Goal: Ask a question

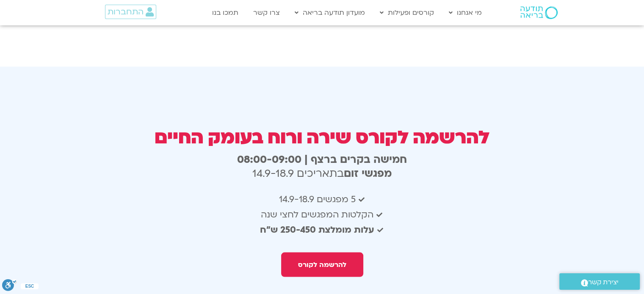
scroll to position [1542, 0]
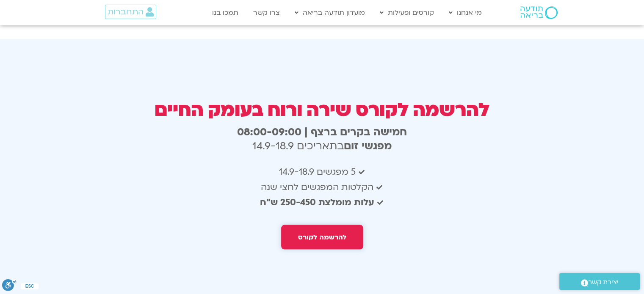
click at [321, 225] on link "להרשמה לקורס" at bounding box center [322, 237] width 82 height 25
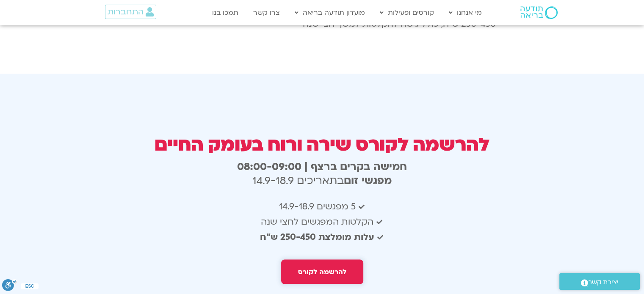
scroll to position [1491, 0]
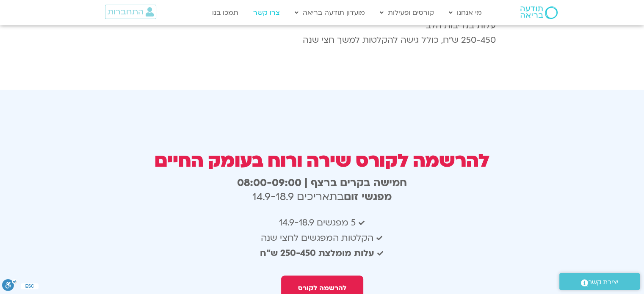
click at [271, 8] on link "צרו קשר" at bounding box center [266, 13] width 35 height 16
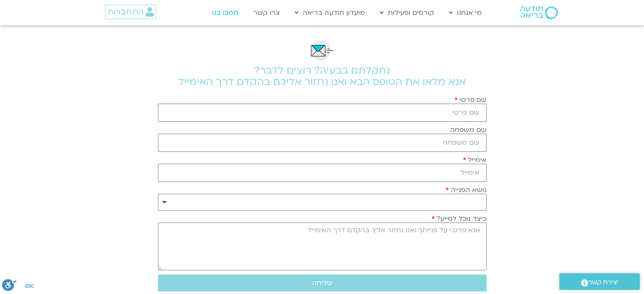
click at [237, 6] on link "תמכו בנו" at bounding box center [225, 13] width 35 height 16
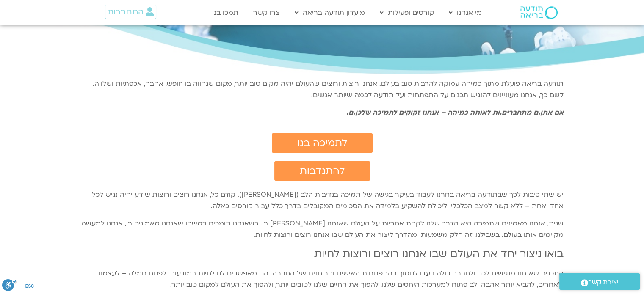
scroll to position [17, 0]
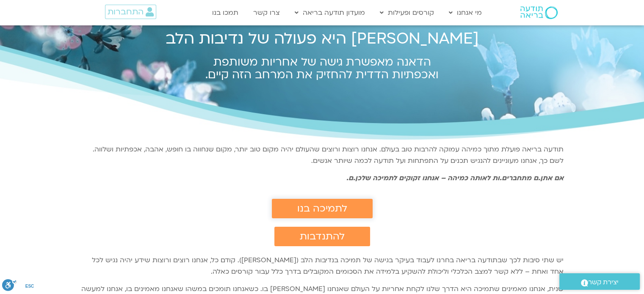
click at [319, 207] on span "לתמיכה בנו" at bounding box center [322, 208] width 50 height 11
click at [279, 14] on link "צרו קשר" at bounding box center [266, 13] width 35 height 16
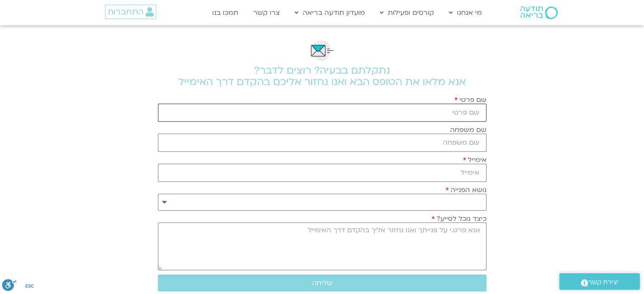
click at [450, 113] on input "שם פרטי" at bounding box center [322, 113] width 329 height 18
type input "[PERSON_NAME]"
click at [459, 174] on input "אימייל" at bounding box center [322, 173] width 329 height 18
type input "[EMAIL_ADDRESS][DOMAIN_NAME]"
click at [435, 206] on select "**********" at bounding box center [322, 202] width 329 height 17
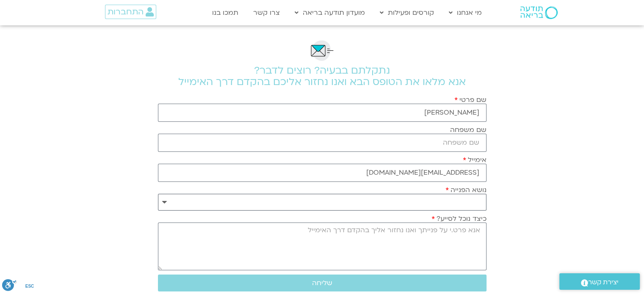
select select "**********"
click at [158, 194] on select "**********" at bounding box center [322, 202] width 329 height 17
click at [458, 242] on textarea "כיצד נוכל לסייע?" at bounding box center [322, 247] width 329 height 48
type textarea "ה"
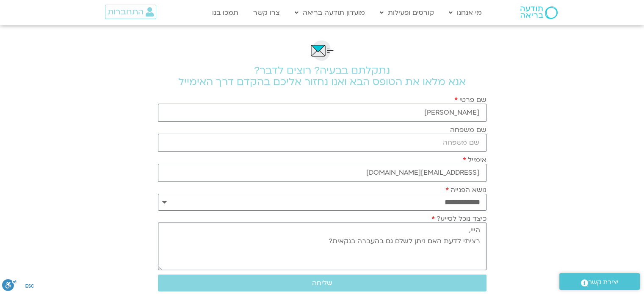
click at [308, 247] on textarea "הייי, רציתי לדעת האם ניתן לשלם גם בהעברה בנקאית?" at bounding box center [322, 247] width 329 height 48
click at [293, 235] on textarea "הייי, רציתי לדעת האם ניתן לשלם גם בהעברה בנקאית? לעכשיו מתעניינת בתשלום לקורס ש…" at bounding box center [322, 247] width 329 height 48
click at [307, 240] on textarea "הייי, רציתי לדעת האם ניתן לשלם גם בהעברה בנקאית? לעכשיו מתעניינת בתשלום לקורס ש…" at bounding box center [322, 247] width 329 height 48
click at [332, 263] on textarea "הייי, רציתי לדעת האם ניתן לשלם גם בהעברה בנקאית? לעכשיו מתעניינת בתשלום לקורס ש…" at bounding box center [322, 247] width 329 height 48
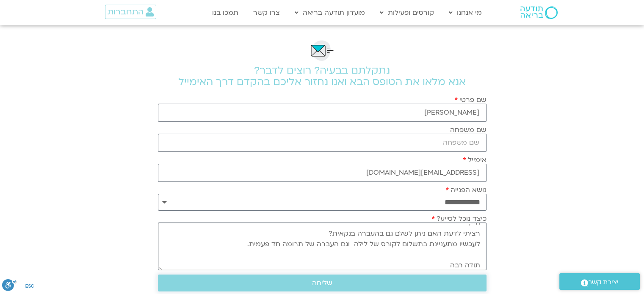
type textarea "הייי, רציתי לדעת האם ניתן לשלם גם בהעברה בנקאית? לעכשיו מתעניינת בתשלום לקורס ש…"
click at [320, 280] on span "שליחה" at bounding box center [322, 283] width 20 height 8
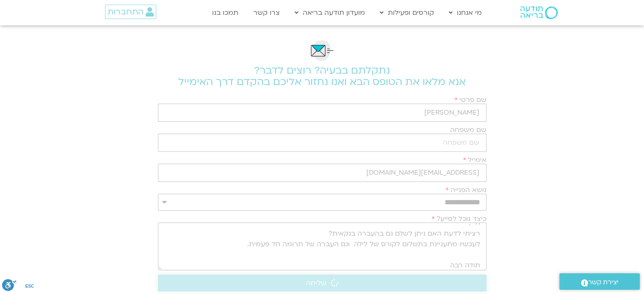
scroll to position [0, 0]
